Goal: Ask a question: Seek information or help from site administrators or community

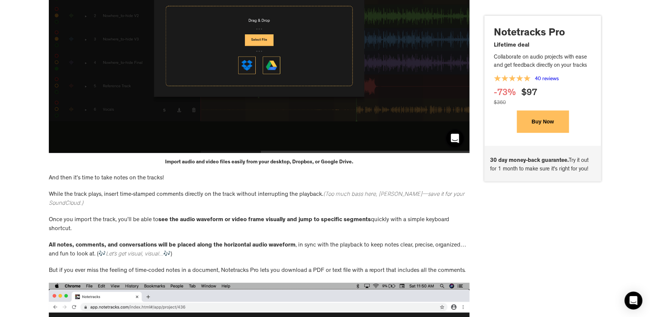
scroll to position [1106, 0]
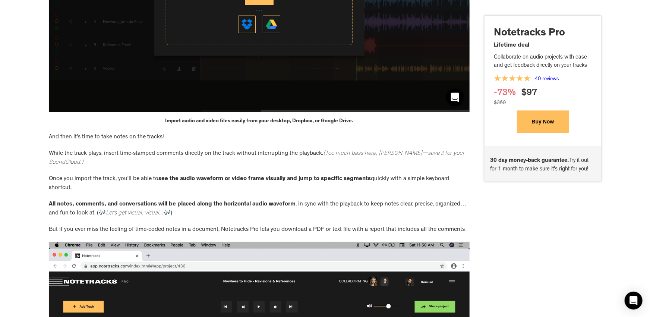
click at [537, 121] on button "Buy Now" at bounding box center [543, 122] width 52 height 22
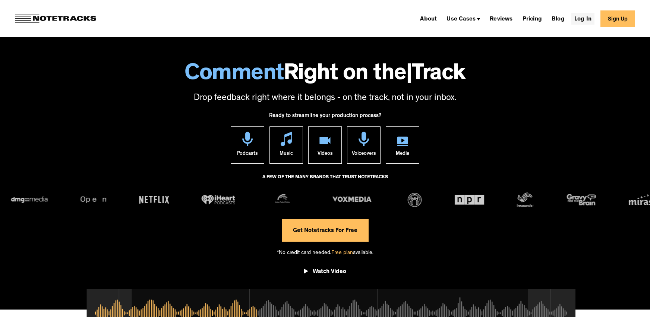
click at [594, 18] on link "Log In" at bounding box center [582, 19] width 23 height 12
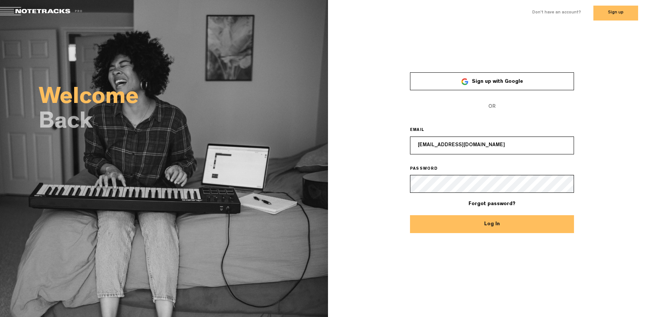
click at [492, 224] on button "Log In" at bounding box center [492, 224] width 164 height 18
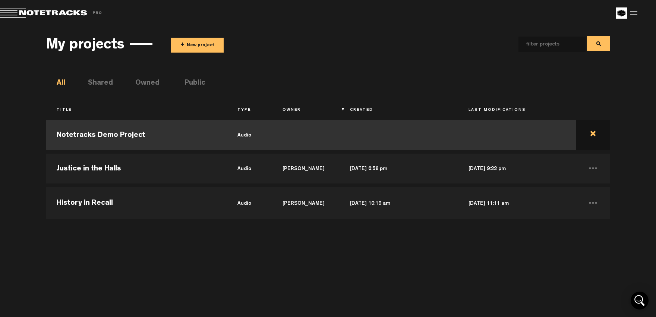
click at [596, 133] on td at bounding box center [593, 135] width 34 height 34
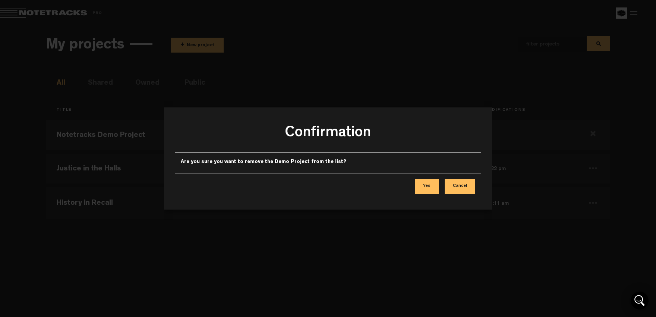
click at [428, 187] on button "Yes" at bounding box center [427, 186] width 24 height 15
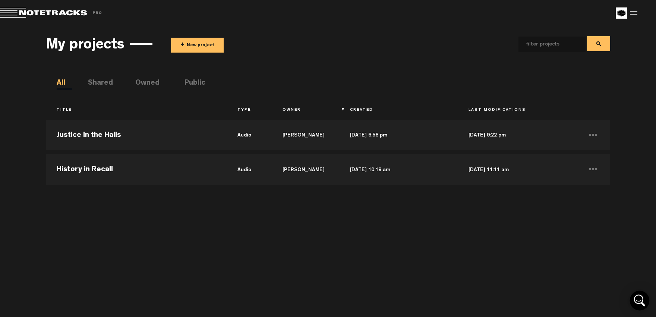
click at [637, 302] on icon "Open Intercom Messenger" at bounding box center [639, 300] width 18 height 18
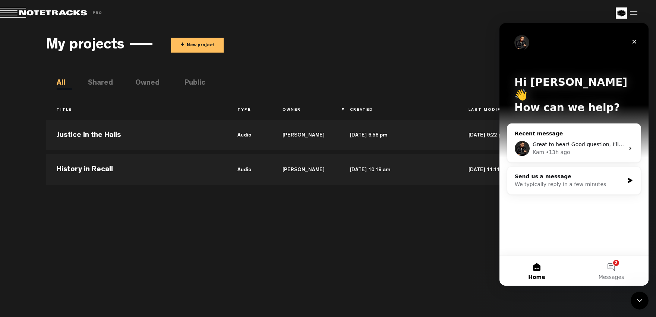
click at [552, 148] on div "• 13h ago" at bounding box center [557, 152] width 24 height 8
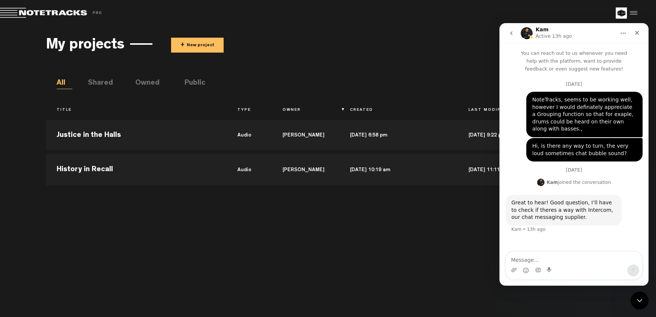
click at [549, 261] on textarea "Message…" at bounding box center [574, 257] width 136 height 13
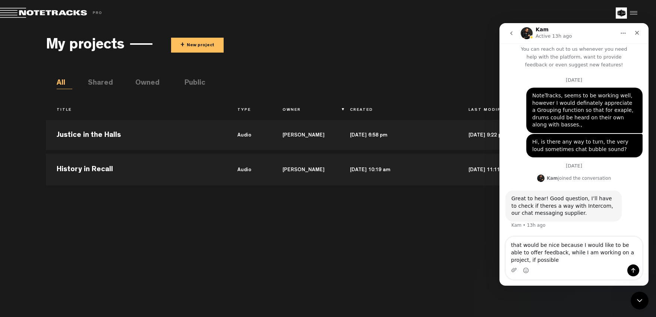
type textarea "that would be nice because I would like to be able to offer feedback, while I a…"
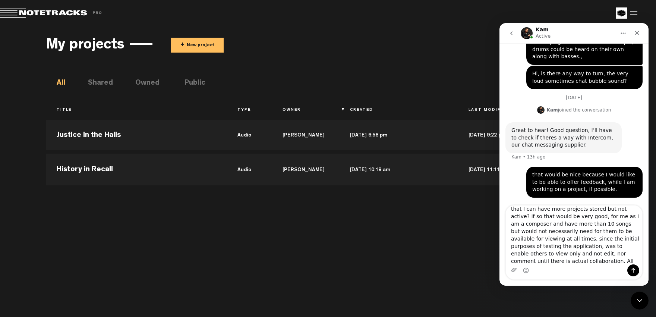
scroll to position [0, 0]
type textarea "I had a look at the lifetime offer page and it mentions "active projects", so d…"
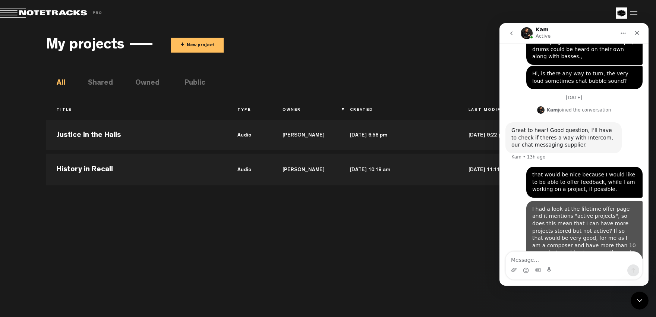
scroll to position [116, 0]
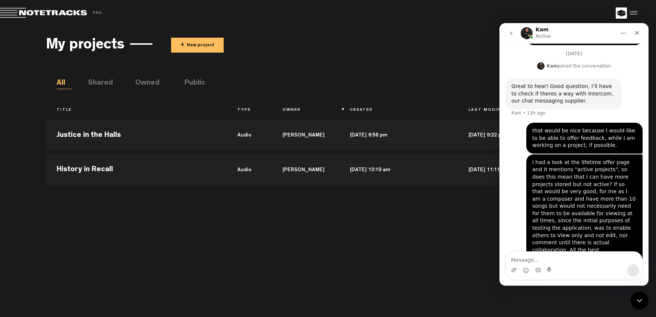
click at [511, 35] on icon "go back" at bounding box center [511, 33] width 6 height 6
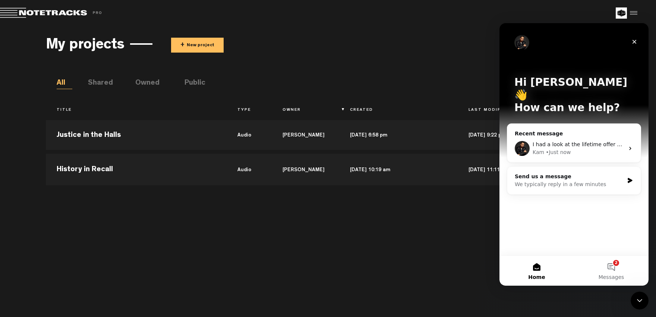
scroll to position [0, 0]
click at [608, 264] on button "2 Messages" at bounding box center [611, 271] width 75 height 30
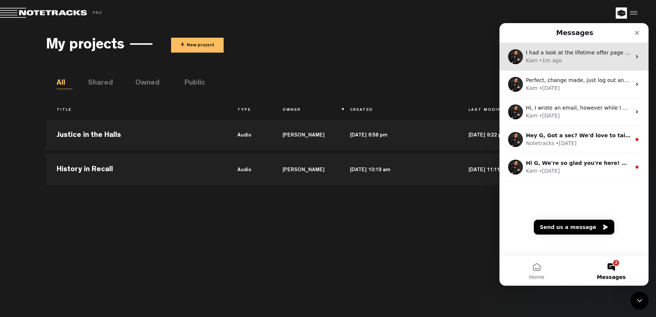
click at [579, 61] on div "Kam • 1m ago" at bounding box center [578, 61] width 105 height 8
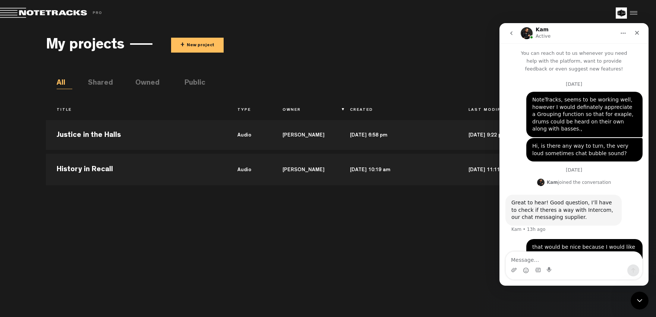
scroll to position [116, 0]
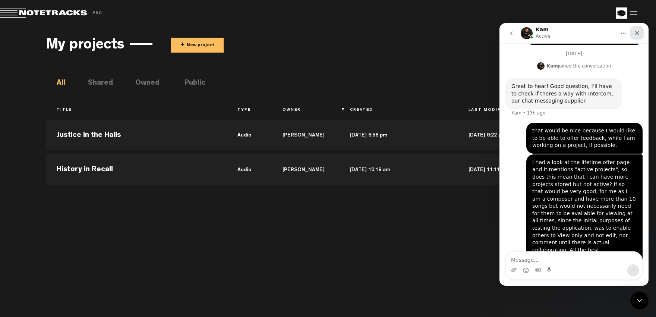
click at [634, 32] on icon "Close" at bounding box center [637, 33] width 6 height 6
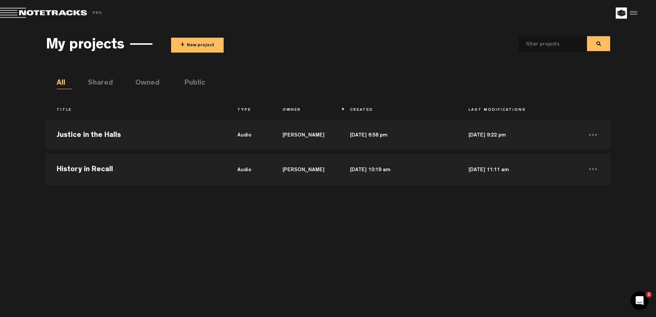
scroll to position [116, 0]
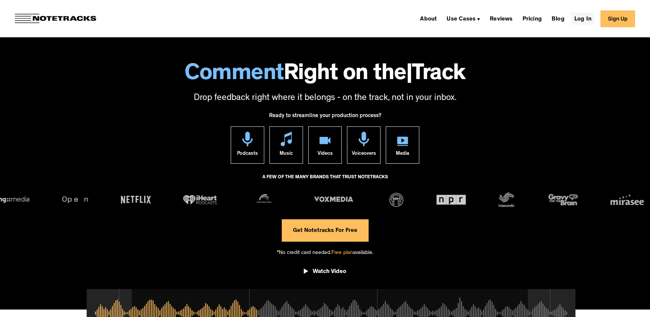
click at [587, 20] on link "Log In" at bounding box center [582, 19] width 23 height 12
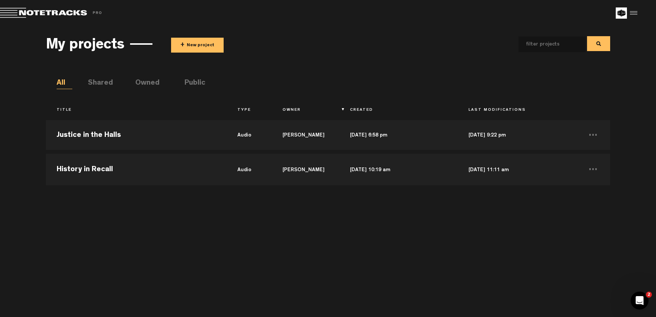
click at [640, 300] on icon "Open Intercom Messenger" at bounding box center [639, 300] width 5 height 6
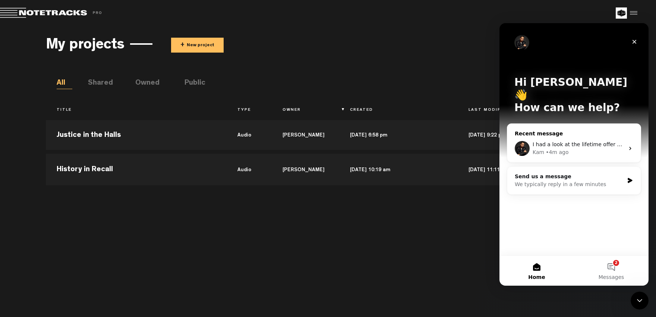
click at [571, 148] on div "Kam • 4m ago" at bounding box center [578, 152] width 92 height 8
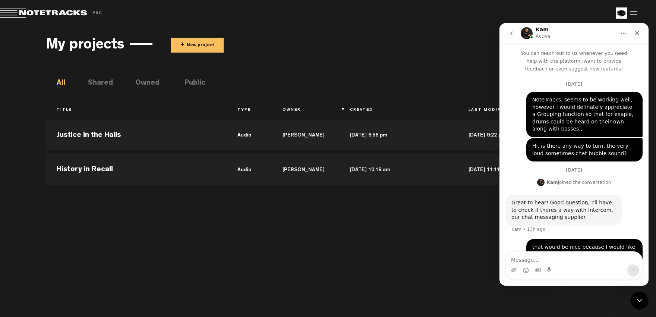
scroll to position [116, 0]
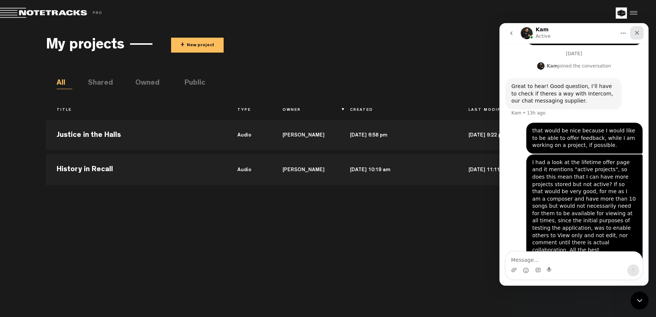
click at [636, 34] on icon "Close" at bounding box center [637, 33] width 6 height 6
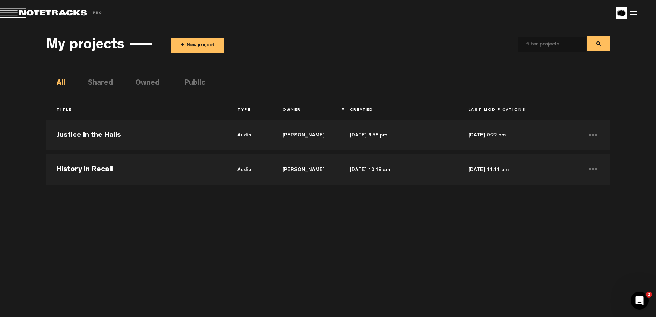
scroll to position [116, 0]
click at [639, 298] on icon "Open Intercom Messenger" at bounding box center [638, 299] width 12 height 12
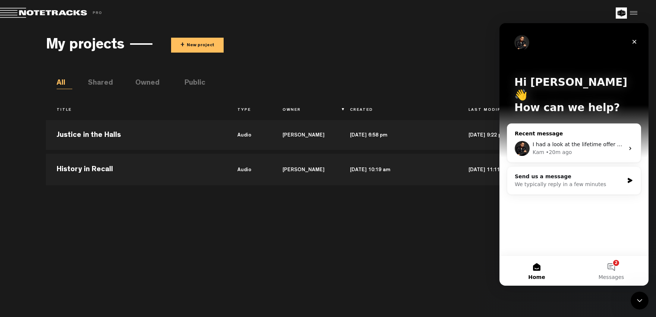
click at [585, 148] on div "Kam • 20m ago" at bounding box center [578, 152] width 92 height 8
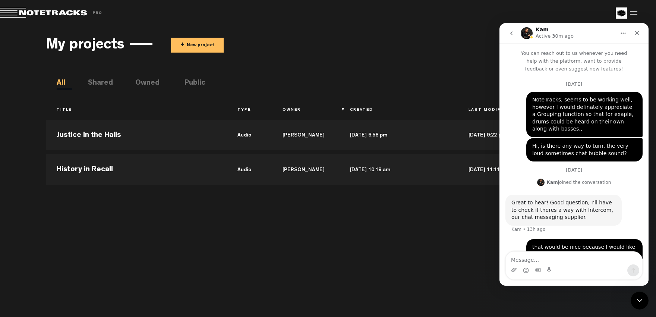
scroll to position [116, 0]
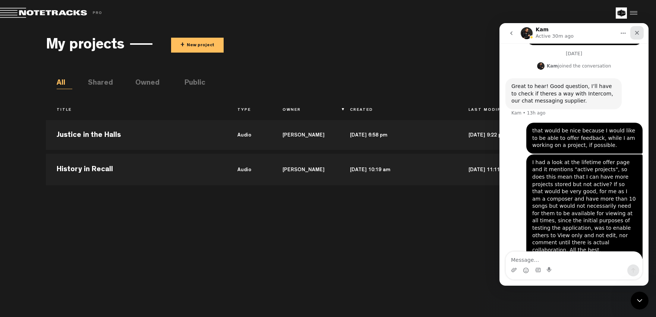
click at [638, 32] on icon "Close" at bounding box center [637, 33] width 6 height 6
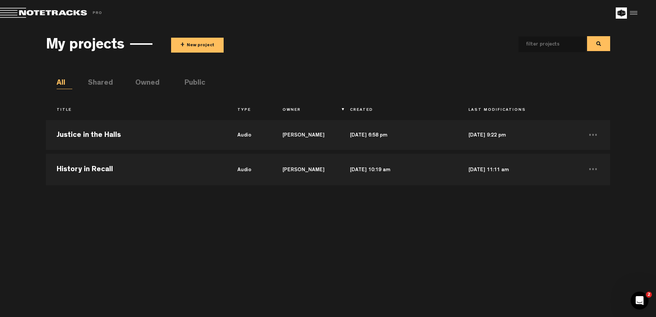
scroll to position [0, 0]
